Goal: Task Accomplishment & Management: Use online tool/utility

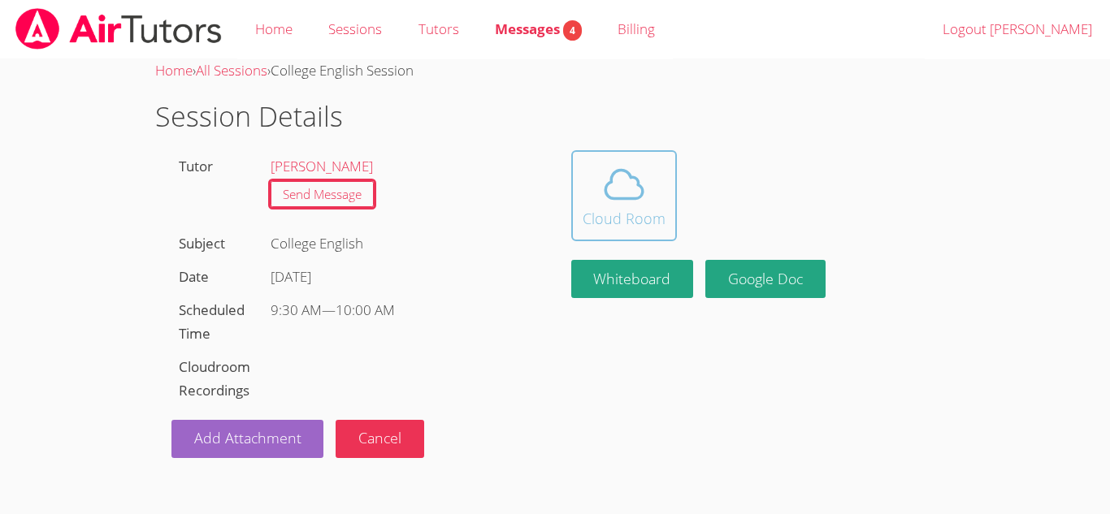
click at [635, 180] on icon at bounding box center [623, 184] width 37 height 28
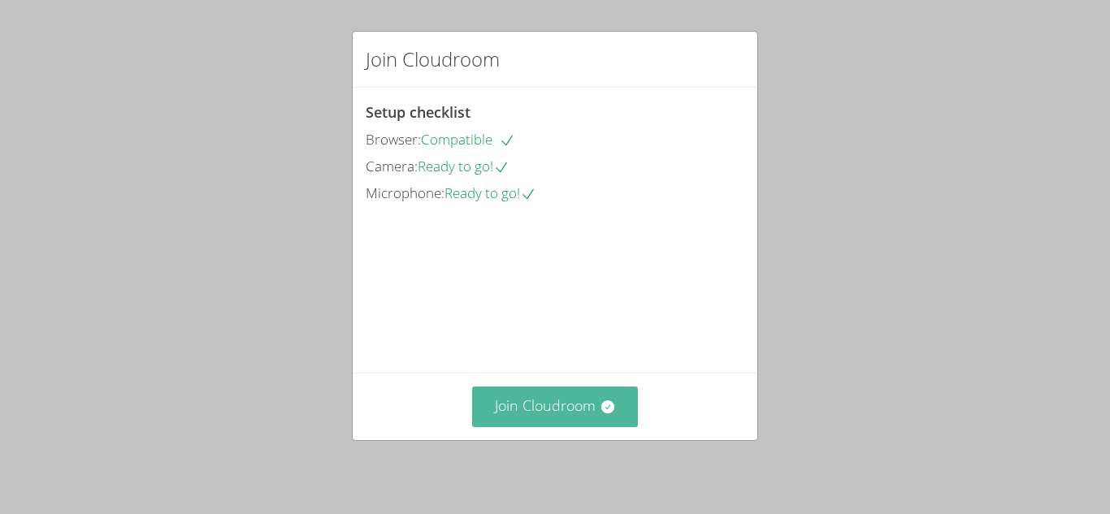
click at [570, 413] on button "Join Cloudroom" at bounding box center [555, 407] width 167 height 40
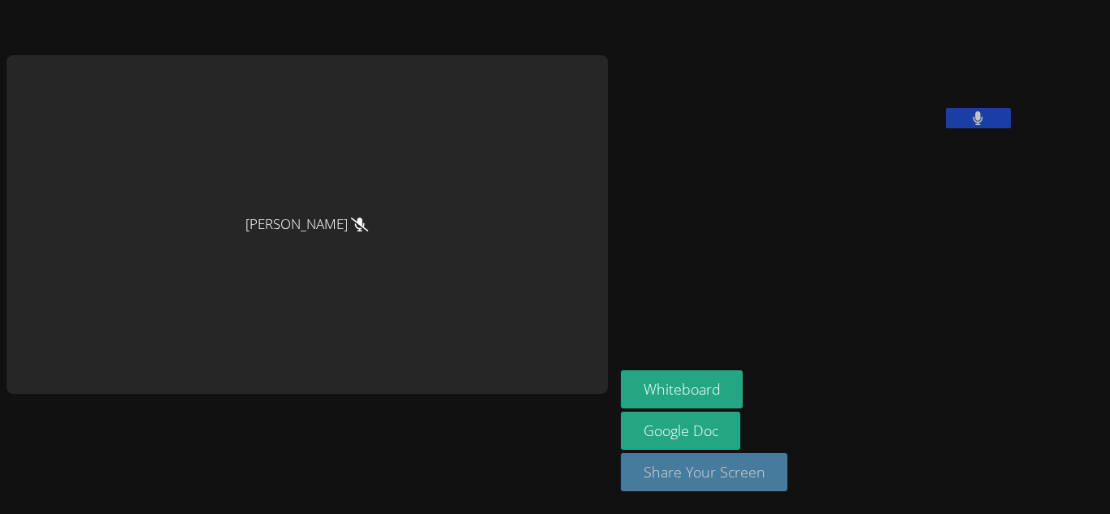
click at [663, 488] on button "Share Your Screen" at bounding box center [704, 472] width 167 height 38
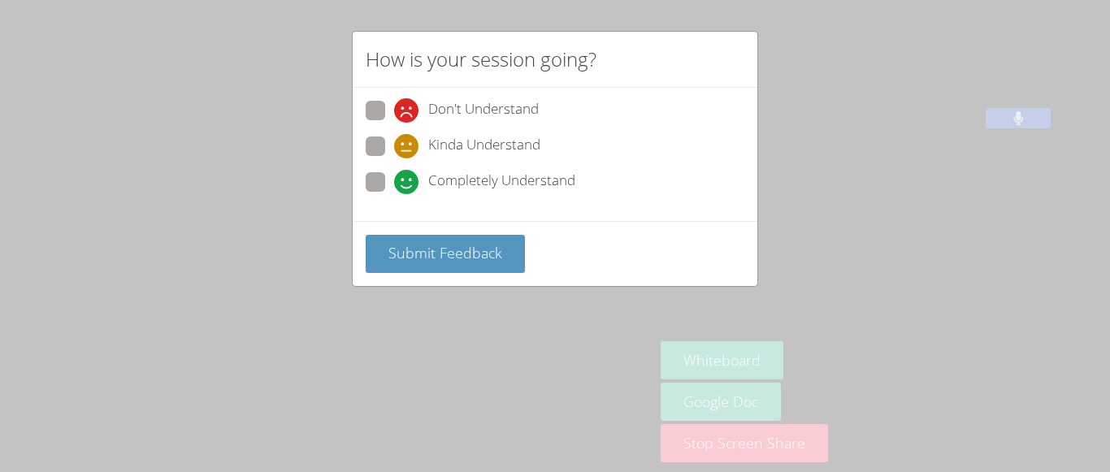
click at [394, 194] on span at bounding box center [394, 194] width 0 height 0
click at [394, 185] on input "Completely Understand" at bounding box center [401, 179] width 14 height 14
radio input "true"
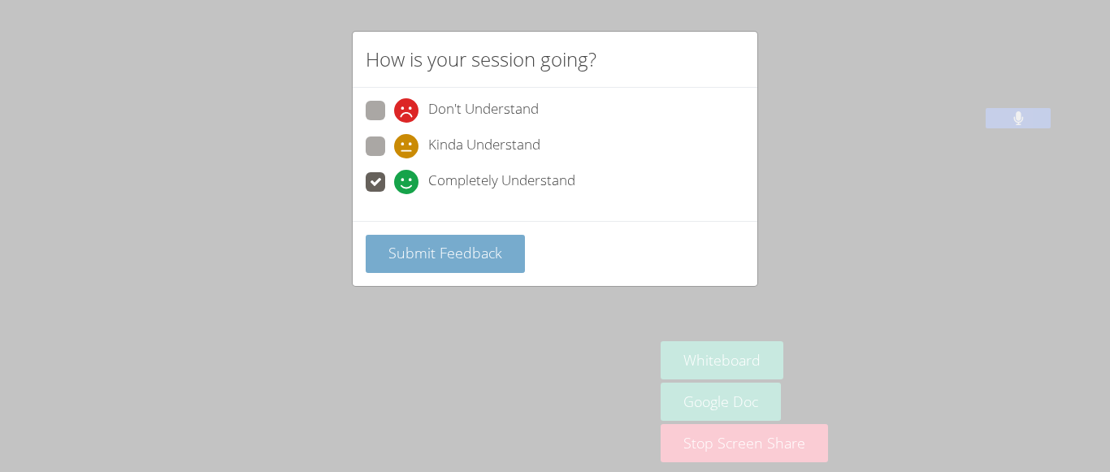
click at [466, 243] on span "Submit Feedback" at bounding box center [445, 253] width 114 height 20
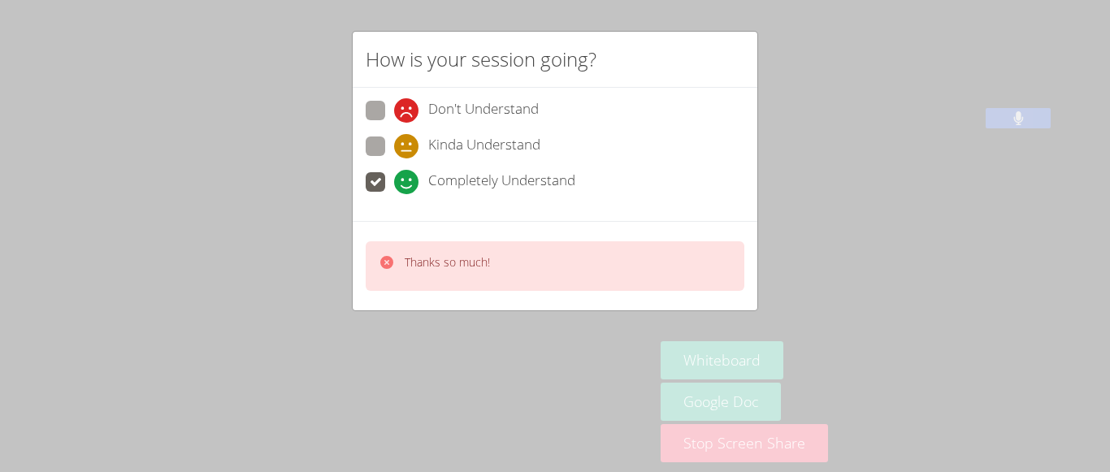
click at [544, 246] on div "Thanks so much!" at bounding box center [555, 266] width 379 height 50
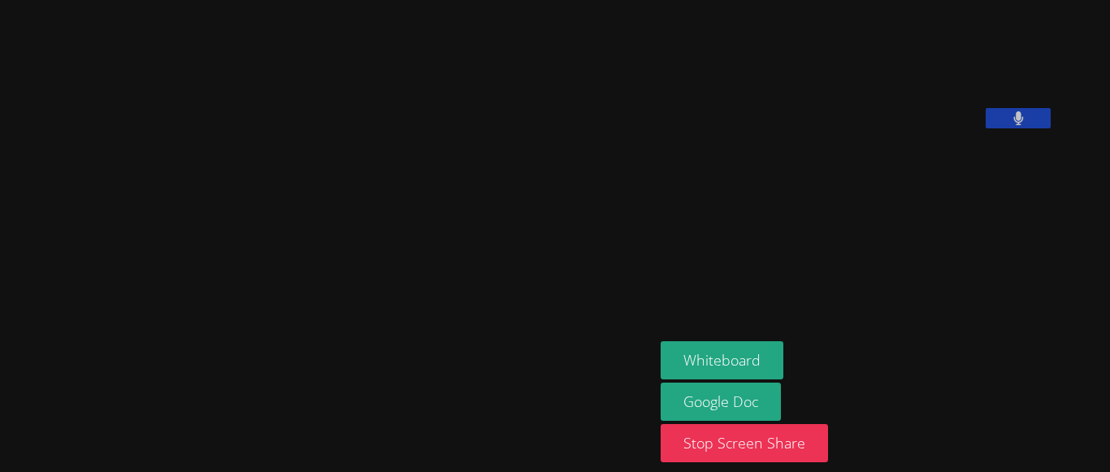
click at [449, 246] on video at bounding box center [328, 204] width 244 height 361
click at [449, 167] on video at bounding box center [328, 204] width 244 height 361
click at [716, 236] on aside "[PERSON_NAME] [PERSON_NAME] Whiteboard Google Doc Stop Screen Share" at bounding box center [857, 236] width 406 height 472
click at [904, 128] on video at bounding box center [783, 68] width 244 height 122
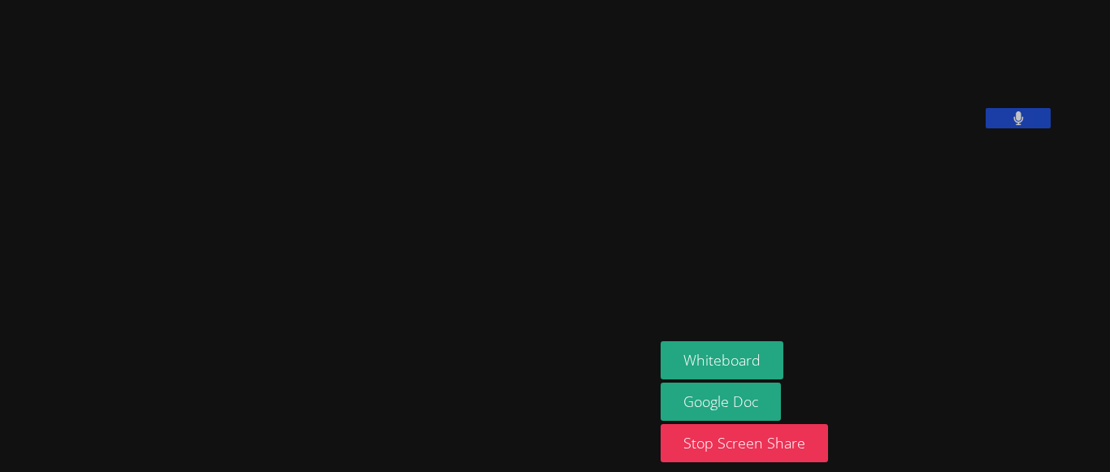
click at [1038, 128] on button at bounding box center [1018, 118] width 65 height 20
click at [769, 392] on link "Google Doc" at bounding box center [721, 402] width 120 height 38
